Goal: Transaction & Acquisition: Purchase product/service

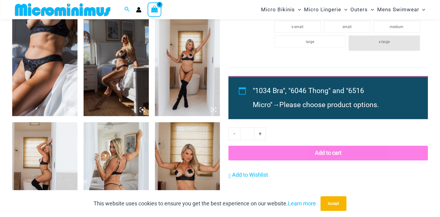
scroll to position [753, 0]
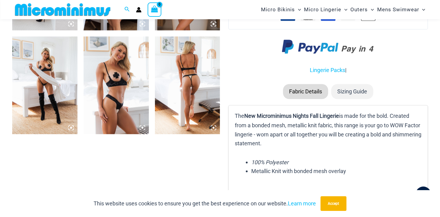
click at [202, 102] on img at bounding box center [187, 85] width 65 height 98
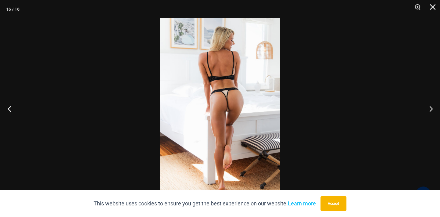
click at [6, 107] on button "Previous" at bounding box center [11, 108] width 23 height 30
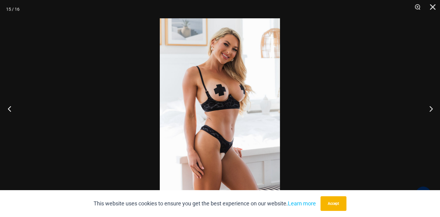
click at [6, 107] on button "Previous" at bounding box center [11, 108] width 23 height 30
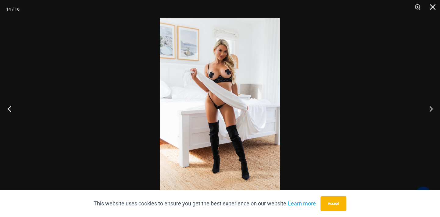
click at [7, 107] on button "Previous" at bounding box center [11, 108] width 23 height 30
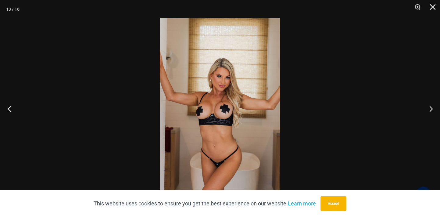
click at [7, 107] on button "Previous" at bounding box center [11, 108] width 23 height 30
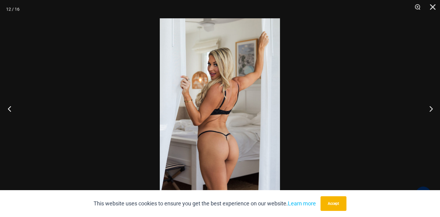
click at [7, 107] on button "Previous" at bounding box center [11, 108] width 23 height 30
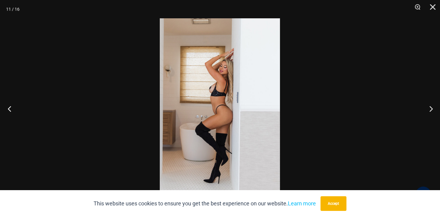
click at [7, 107] on button "Previous" at bounding box center [11, 108] width 23 height 30
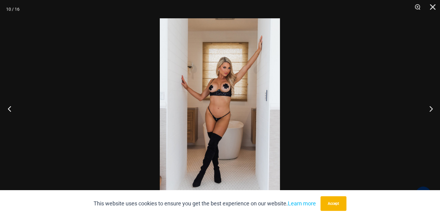
click at [7, 107] on button "Previous" at bounding box center [11, 108] width 23 height 30
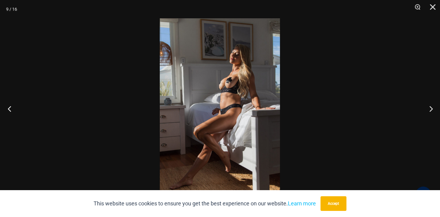
click at [7, 107] on button "Previous" at bounding box center [11, 108] width 23 height 30
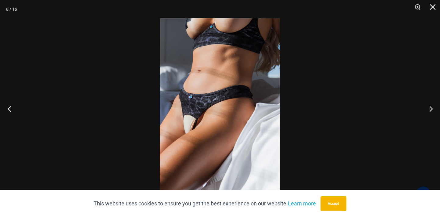
click at [7, 107] on button "Previous" at bounding box center [11, 108] width 23 height 30
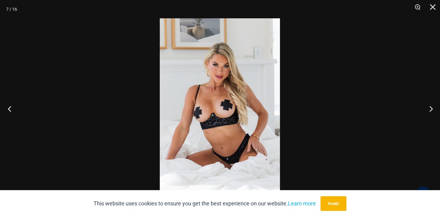
click at [7, 107] on button "Previous" at bounding box center [11, 108] width 23 height 30
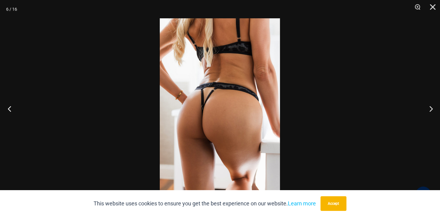
click at [7, 107] on button "Previous" at bounding box center [11, 108] width 23 height 30
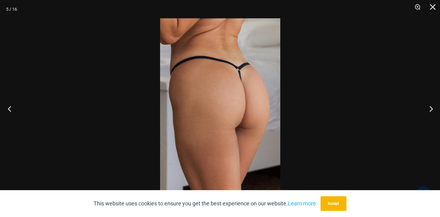
click at [7, 107] on button "Previous" at bounding box center [11, 108] width 23 height 30
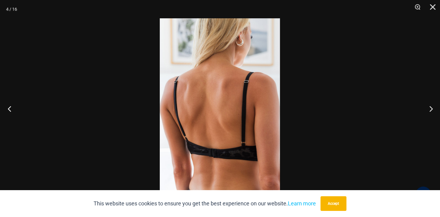
click at [7, 107] on button "Previous" at bounding box center [11, 108] width 23 height 30
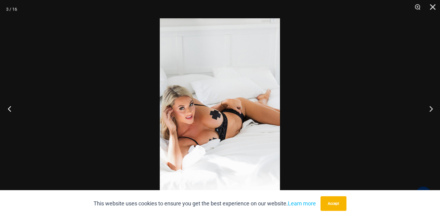
click at [10, 107] on button "Previous" at bounding box center [11, 108] width 23 height 30
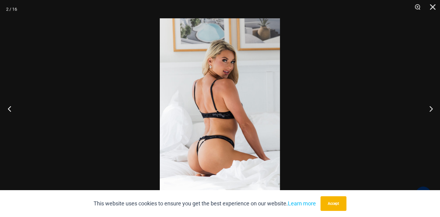
click at [10, 107] on button "Previous" at bounding box center [11, 108] width 23 height 30
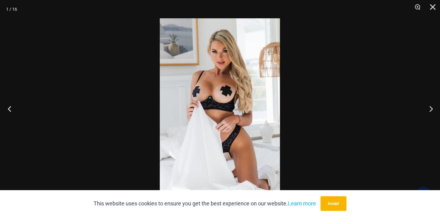
click at [10, 107] on button "Previous" at bounding box center [11, 108] width 23 height 30
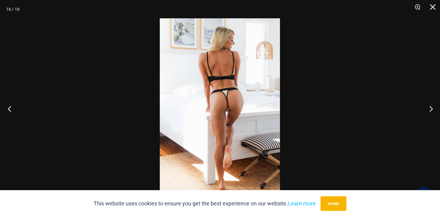
click at [10, 107] on button "Previous" at bounding box center [11, 108] width 23 height 30
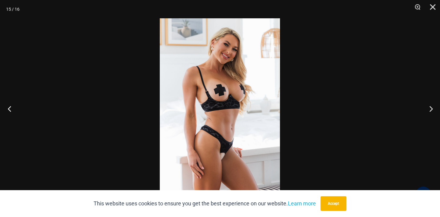
click at [10, 107] on button "Previous" at bounding box center [11, 108] width 23 height 30
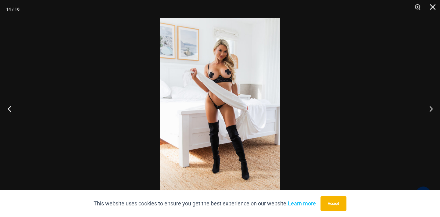
click at [10, 107] on button "Previous" at bounding box center [11, 108] width 23 height 30
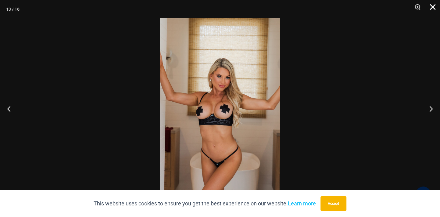
click at [431, 6] on button "Close" at bounding box center [430, 9] width 15 height 18
